Goal: Browse casually: Explore the website without a specific task or goal

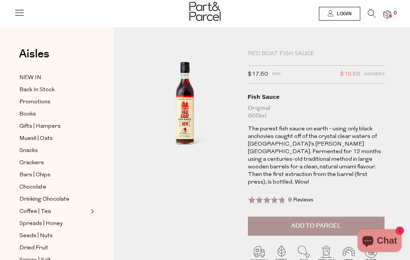
click at [208, 16] on img at bounding box center [205, 11] width 31 height 19
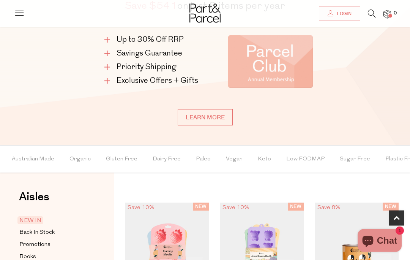
scroll to position [453, 0]
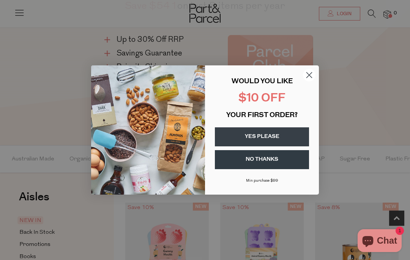
click at [311, 81] on circle "Close dialog" at bounding box center [309, 75] width 13 height 13
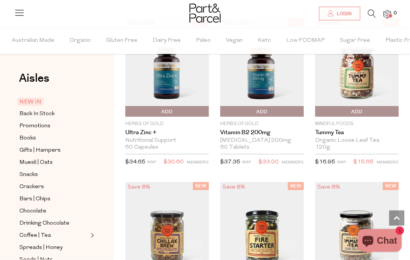
scroll to position [1293, 0]
click at [60, 244] on span "Spreads | Honey" at bounding box center [40, 248] width 43 height 9
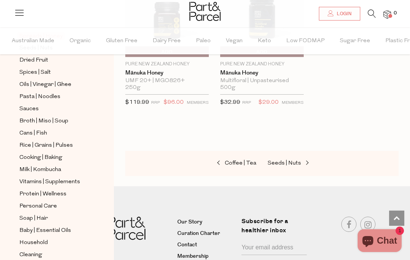
scroll to position [212, 0]
click at [33, 165] on span "Milk | Kombucha" at bounding box center [40, 169] width 42 height 9
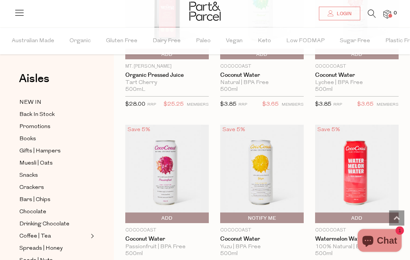
scroll to position [1637, 0]
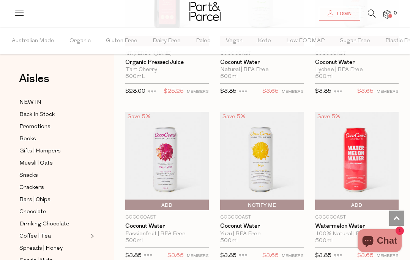
click at [42, 184] on span "Crackers" at bounding box center [31, 187] width 25 height 9
